Goal: Information Seeking & Learning: Learn about a topic

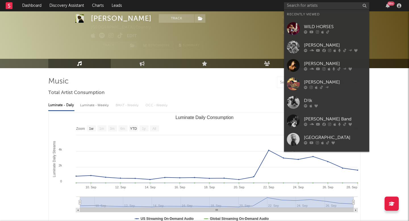
select select "1w"
click at [320, 8] on input "text" at bounding box center [326, 5] width 85 height 7
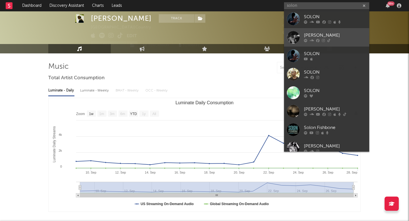
type input "solon"
click at [318, 36] on div "[PERSON_NAME]" at bounding box center [335, 35] width 63 height 7
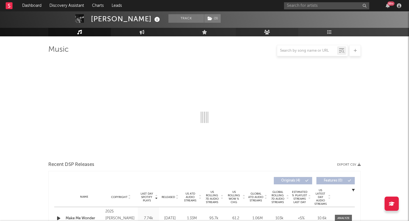
select select "6m"
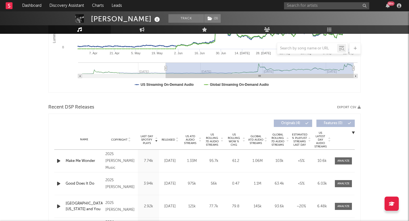
scroll to position [158, 0]
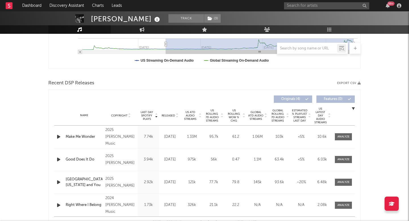
click at [212, 116] on span "US Rolling 7D Audio Streams" at bounding box center [212, 116] width 16 height 14
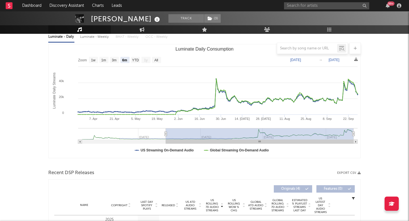
scroll to position [0, 0]
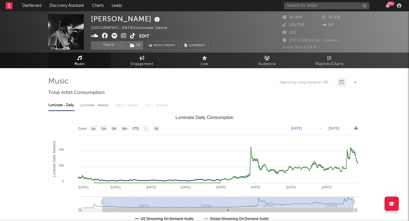
type input "[DATE]"
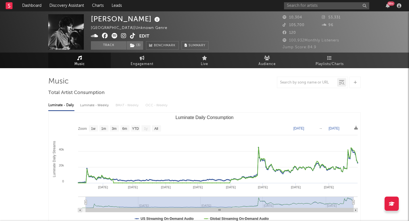
drag, startPoint x: 165, startPoint y: 201, endPoint x: 85, endPoint y: 192, distance: 80.6
click at [85, 192] on icon "Created with Highcharts 10.3.3 Luminate Daily Streams Luminate Daily Consumptio…" at bounding box center [205, 170] width 312 height 114
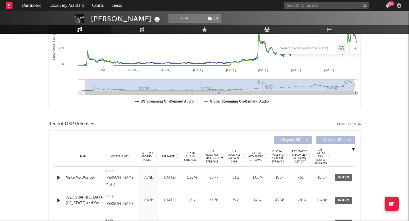
scroll to position [117, 0]
click at [215, 160] on span "US Rolling 7D Audio Streams" at bounding box center [212, 157] width 16 height 14
click at [213, 159] on span "US Rolling 7D Audio Streams" at bounding box center [212, 157] width 16 height 14
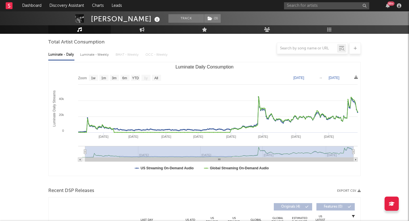
scroll to position [0, 0]
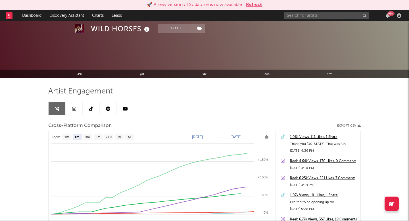
select select "1m"
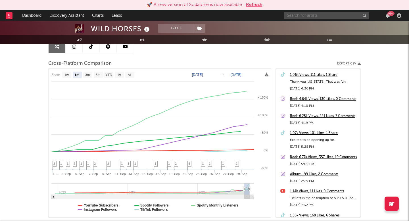
click at [285, 15] on input "text" at bounding box center [326, 15] width 85 height 7
click at [313, 13] on input "slater" at bounding box center [326, 15] width 85 height 7
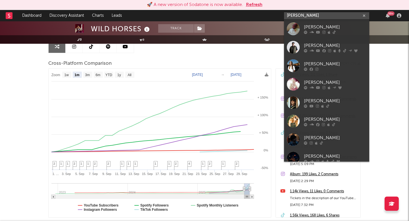
click at [312, 14] on input "slater" at bounding box center [326, 15] width 85 height 7
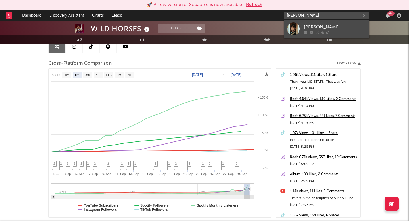
type input "slater nalley"
click at [311, 30] on icon at bounding box center [312, 31] width 4 height 3
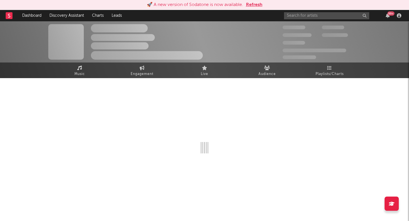
select select "1w"
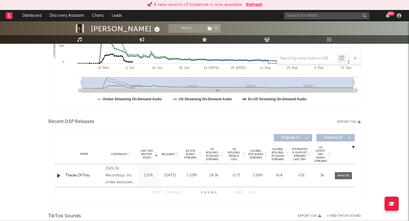
scroll to position [139, 0]
